Goal: Task Accomplishment & Management: Complete application form

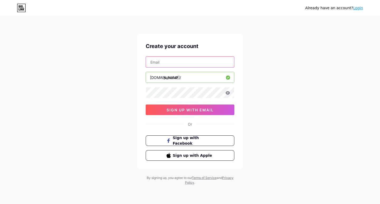
click at [172, 61] on input "text" at bounding box center [190, 62] width 88 height 11
type input "[EMAIL_ADDRESS][DOMAIN_NAME]"
click at [143, 91] on div "Create your account [EMAIL_ADDRESS][DOMAIN_NAME] [DOMAIN_NAME]/ [PERSON_NAME] s…" at bounding box center [189, 101] width 105 height 135
click at [263, 158] on div "Already have an account? Login Create your account [EMAIL_ADDRESS][DOMAIN_NAME]…" at bounding box center [190, 101] width 380 height 202
click at [228, 94] on icon at bounding box center [227, 92] width 4 height 3
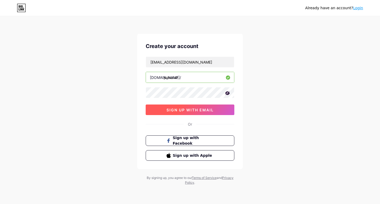
click at [203, 113] on button "sign up with email" at bounding box center [189, 109] width 89 height 11
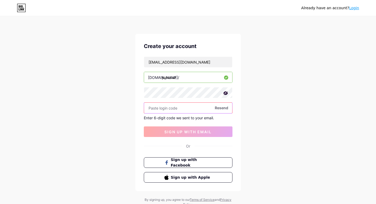
paste input "451440"
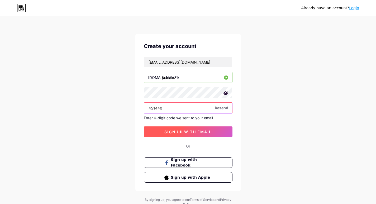
type input "451440"
click at [181, 132] on span "sign up with email" at bounding box center [187, 131] width 47 height 4
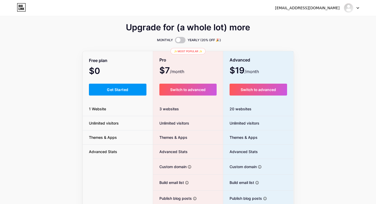
click at [118, 95] on div "Free plan $0 /month Get Started 1 Website Unlimited visitors Themes & Apps Adva…" at bounding box center [117, 145] width 70 height 186
click at [119, 90] on span "Get Started" at bounding box center [117, 89] width 21 height 4
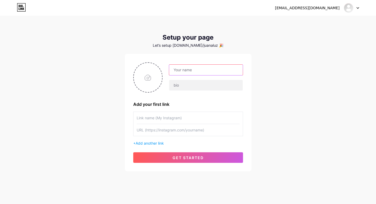
click at [194, 70] on input "text" at bounding box center [205, 70] width 73 height 11
type input "[PERSON_NAME]"
click at [181, 88] on input "text" at bounding box center [205, 85] width 73 height 11
click at [150, 77] on input "file" at bounding box center [148, 77] width 28 height 29
type input "C:\fakepath\491925566_2017588832392177_4781688147730518855_n.jpg"
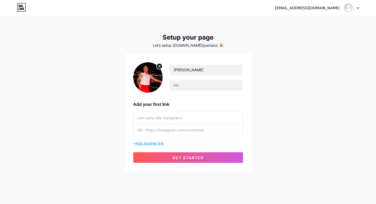
click at [155, 143] on span "Add another link" at bounding box center [149, 143] width 28 height 4
